Goal: Task Accomplishment & Management: Use online tool/utility

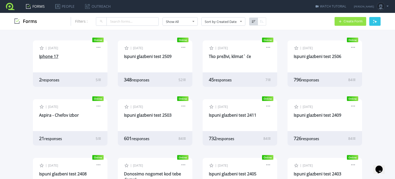
click at [48, 56] on link "Iphone 17" at bounding box center [48, 56] width 19 height 6
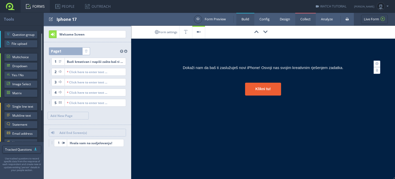
click at [309, 19] on link "Collect" at bounding box center [305, 19] width 21 height 13
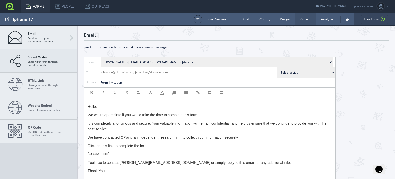
click at [48, 57] on strong "Social Media" at bounding box center [46, 57] width 36 height 4
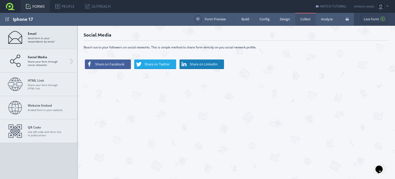
click at [46, 39] on span "Email Send form to your respondents by email" at bounding box center [46, 37] width 36 height 11
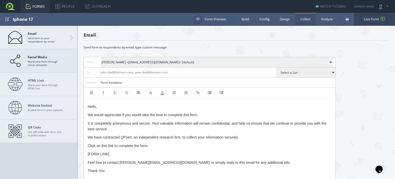
click at [44, 53] on link "Social Media Share your form through social networks" at bounding box center [38, 60] width 77 height 23
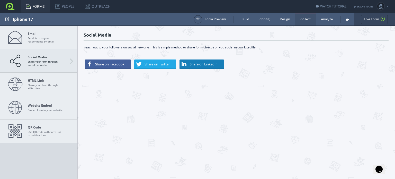
click at [34, 59] on strong "Social Media" at bounding box center [46, 57] width 36 height 4
click at [38, 77] on link "HTML Link Share your form through HTML link" at bounding box center [38, 83] width 77 height 23
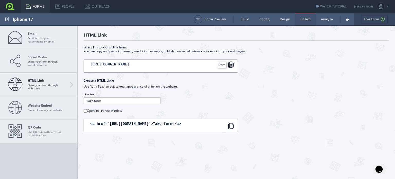
click at [232, 64] on div at bounding box center [231, 64] width 6 height 6
click at [326, 17] on link "Analyze" at bounding box center [327, 19] width 22 height 13
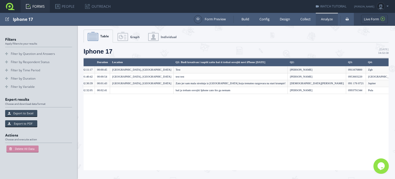
scroll to position [0, 88]
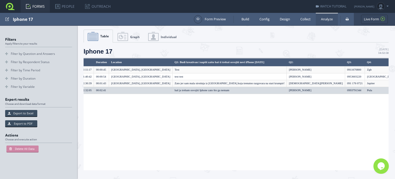
drag, startPoint x: 242, startPoint y: 89, endPoint x: 165, endPoint y: 91, distance: 77.4
click at [165, 91] on tr "4 Completed 86.33.74.164 2025-10-14 02:29:24 2025-10-14 02:32:05 00:02:41 baš j…" at bounding box center [234, 90] width 478 height 7
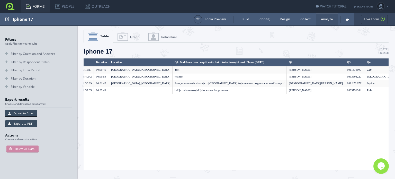
copy tr "baš ja trebam osvojiti Iphone zato što ga nemam"
